Goal: Task Accomplishment & Management: Manage account settings

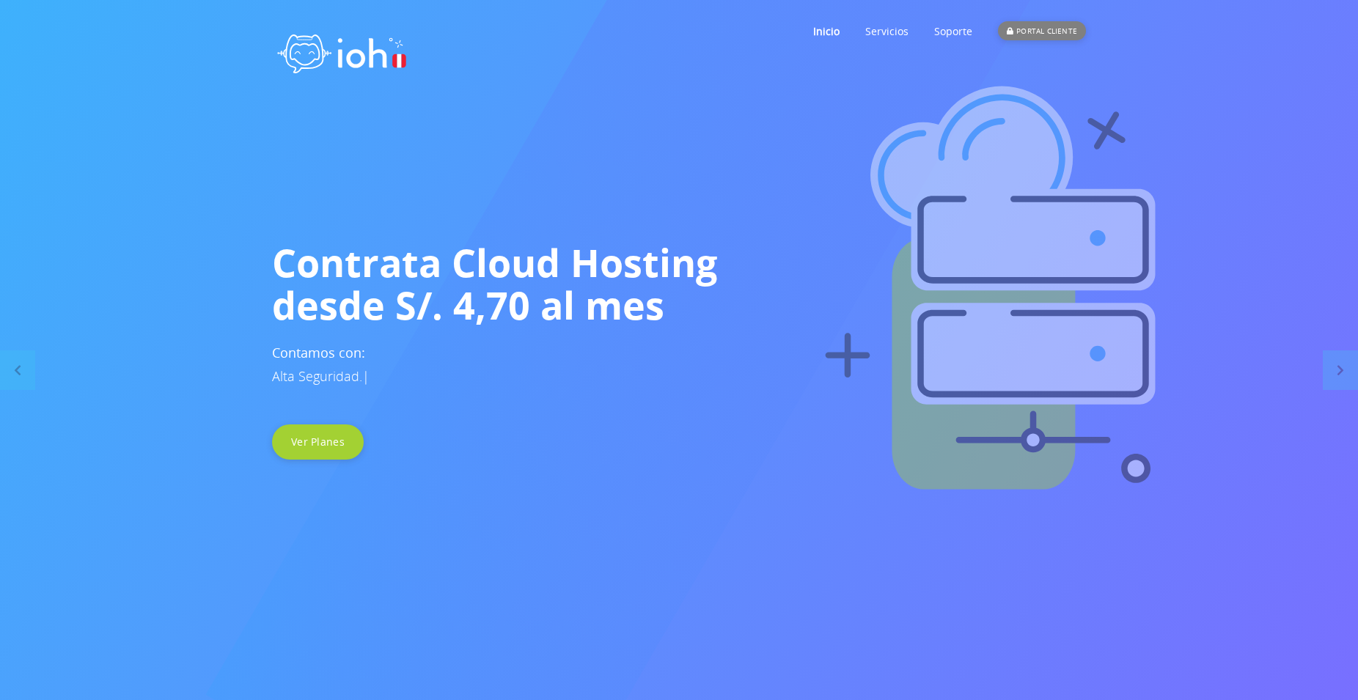
click at [1055, 31] on div "PORTAL CLIENTE" at bounding box center [1042, 30] width 88 height 19
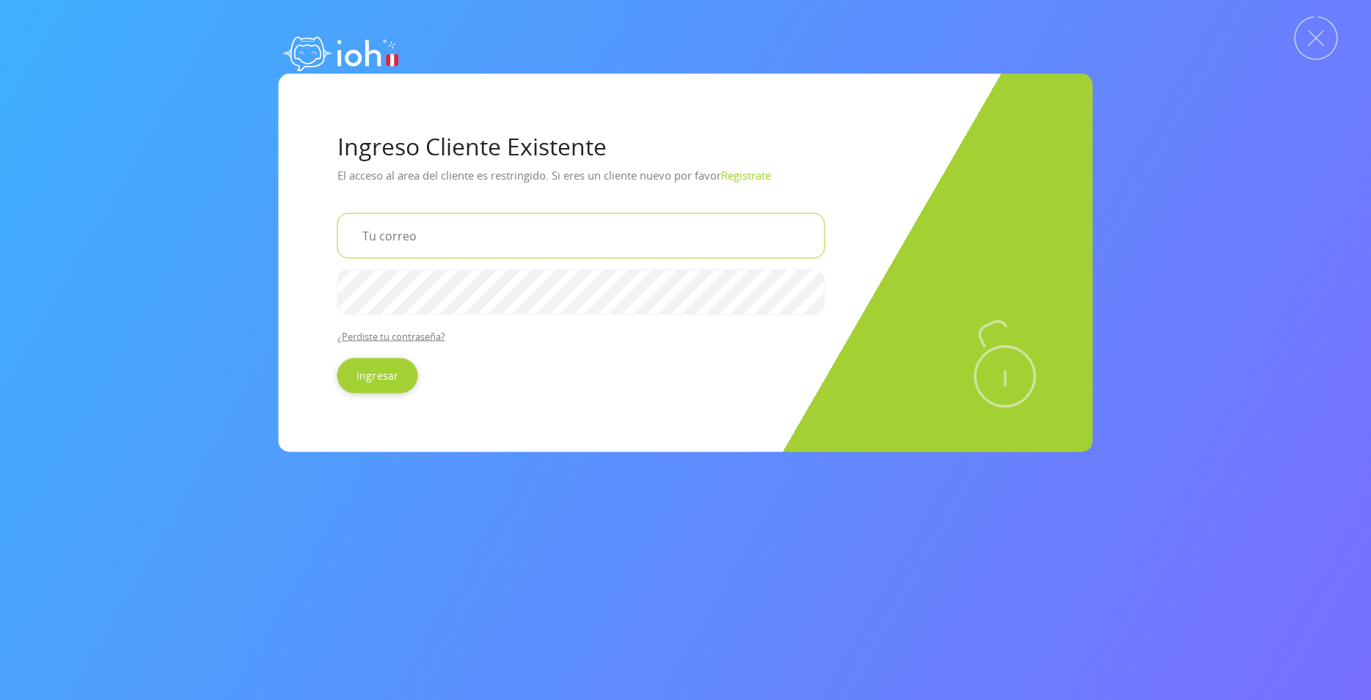
click at [442, 230] on input "email" at bounding box center [581, 235] width 488 height 45
click at [396, 240] on input "email" at bounding box center [581, 235] width 488 height 45
click at [451, 246] on input "email" at bounding box center [581, 235] width 488 height 45
drag, startPoint x: 428, startPoint y: 231, endPoint x: 339, endPoint y: 84, distance: 172.1
click at [422, 227] on input "email" at bounding box center [581, 235] width 488 height 45
